Goal: Task Accomplishment & Management: Manage account settings

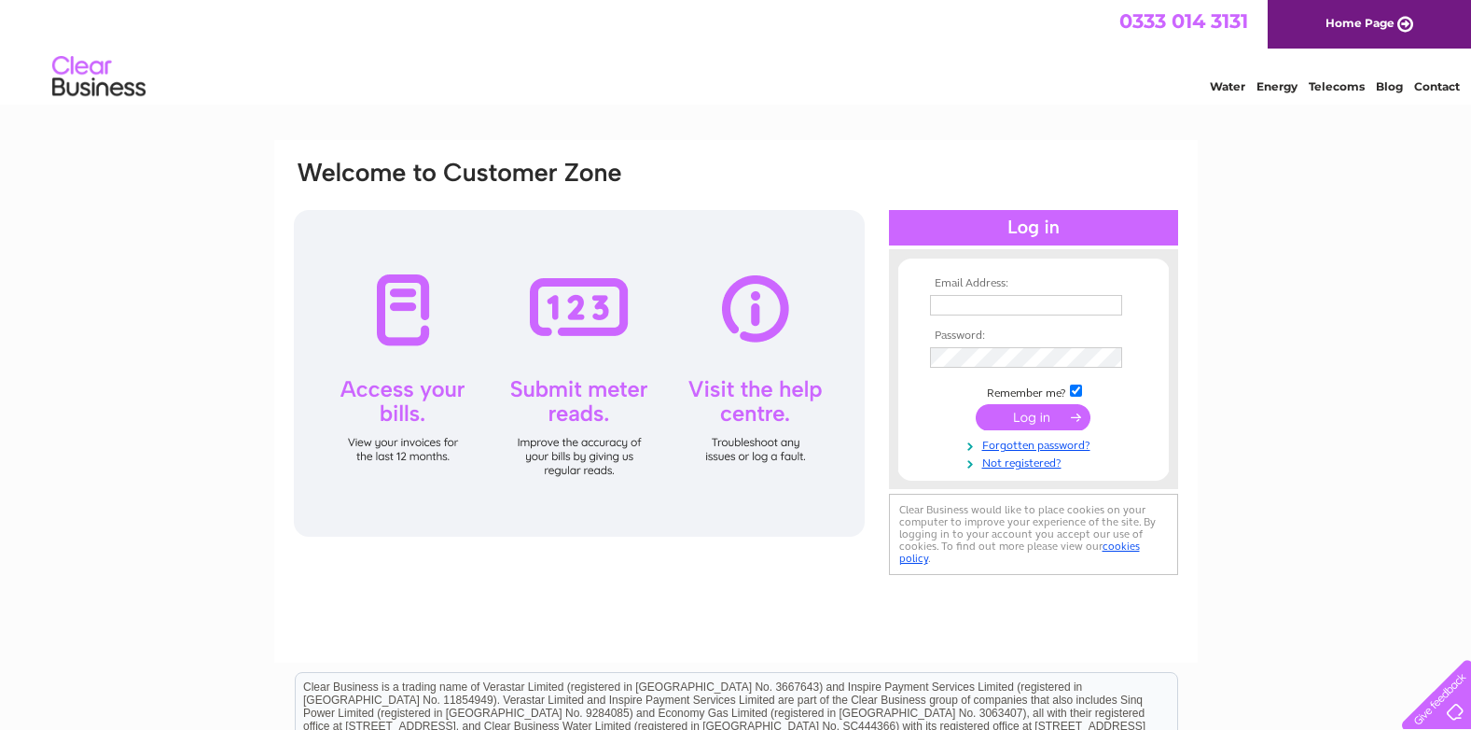
click at [951, 312] on input "text" at bounding box center [1026, 305] width 192 height 21
type input "[PERSON_NAME][EMAIL_ADDRESS][DOMAIN_NAME]"
click at [976, 406] on input "submit" at bounding box center [1033, 419] width 115 height 26
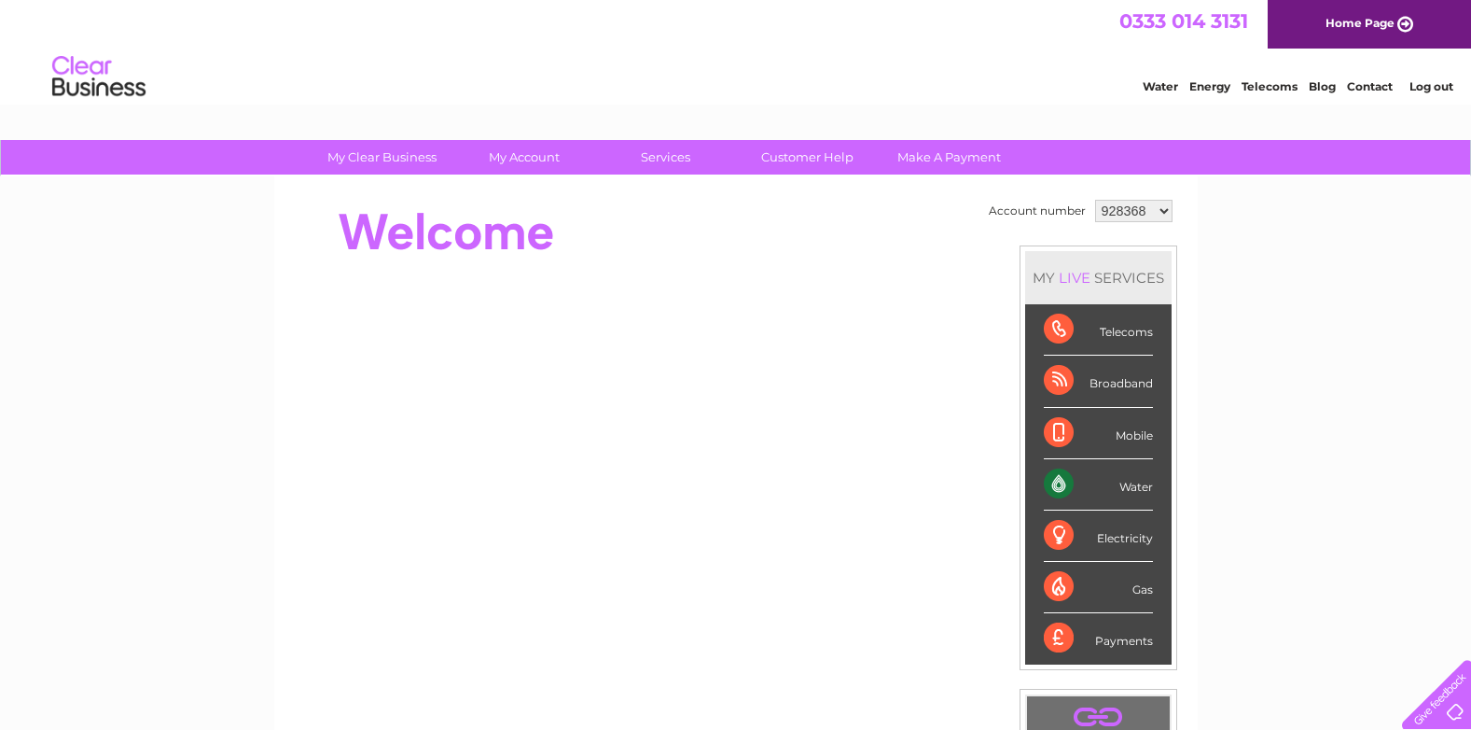
click at [1115, 485] on div "Water" at bounding box center [1098, 484] width 109 height 51
click at [1056, 482] on div "Water" at bounding box center [1098, 484] width 109 height 51
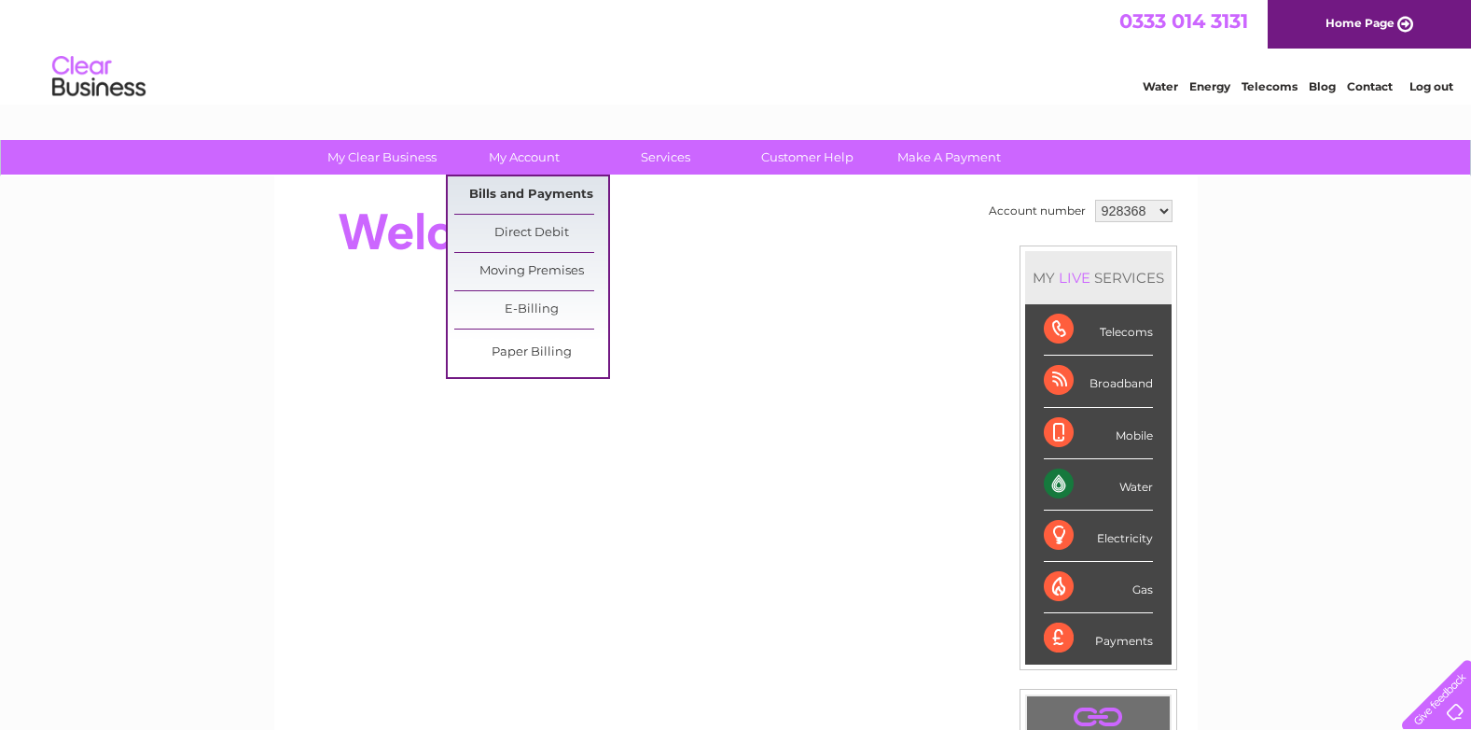
click at [527, 196] on link "Bills and Payments" at bounding box center [531, 194] width 154 height 37
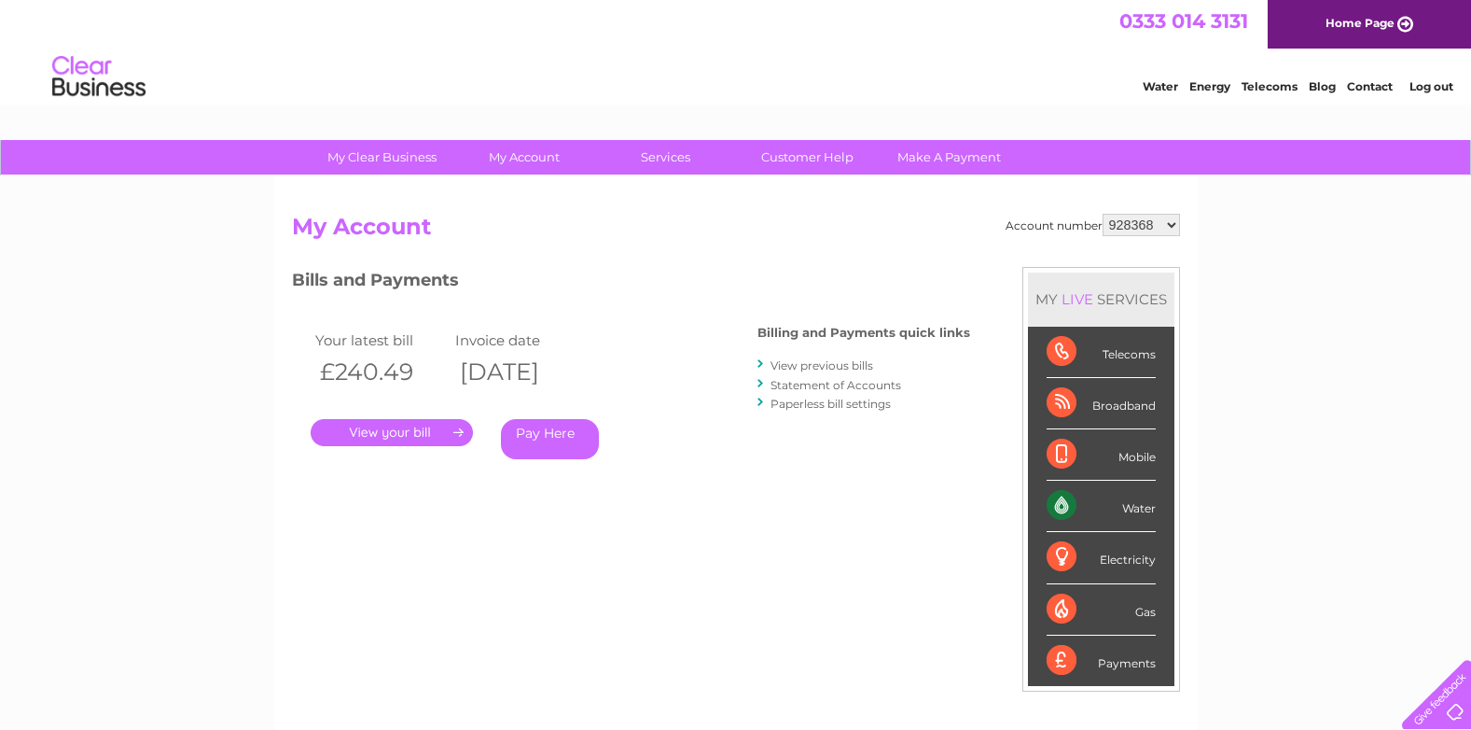
click at [427, 434] on link "." at bounding box center [392, 432] width 162 height 27
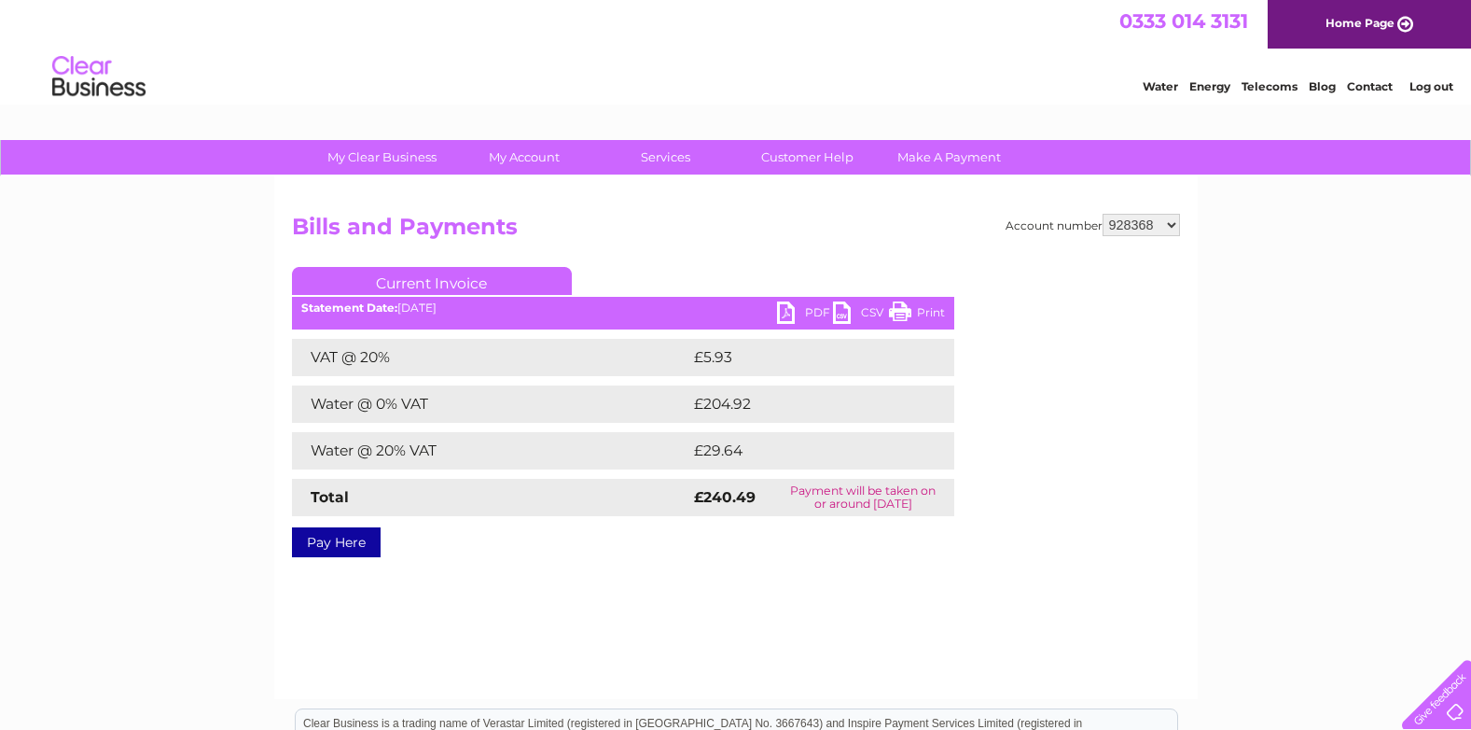
click at [790, 313] on link "PDF" at bounding box center [805, 314] width 56 height 27
